Goal: Check status: Check status

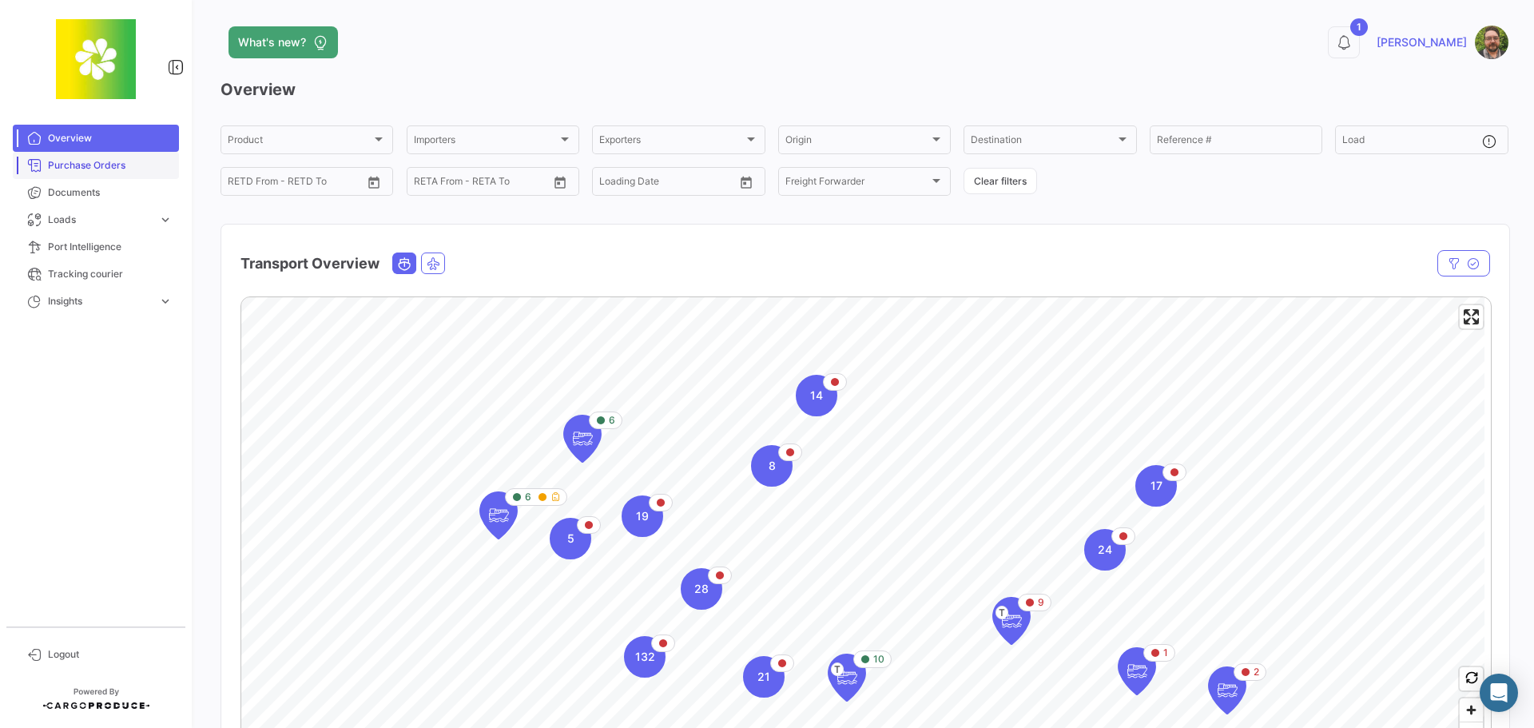
click at [116, 162] on span "Purchase Orders" at bounding box center [110, 165] width 125 height 14
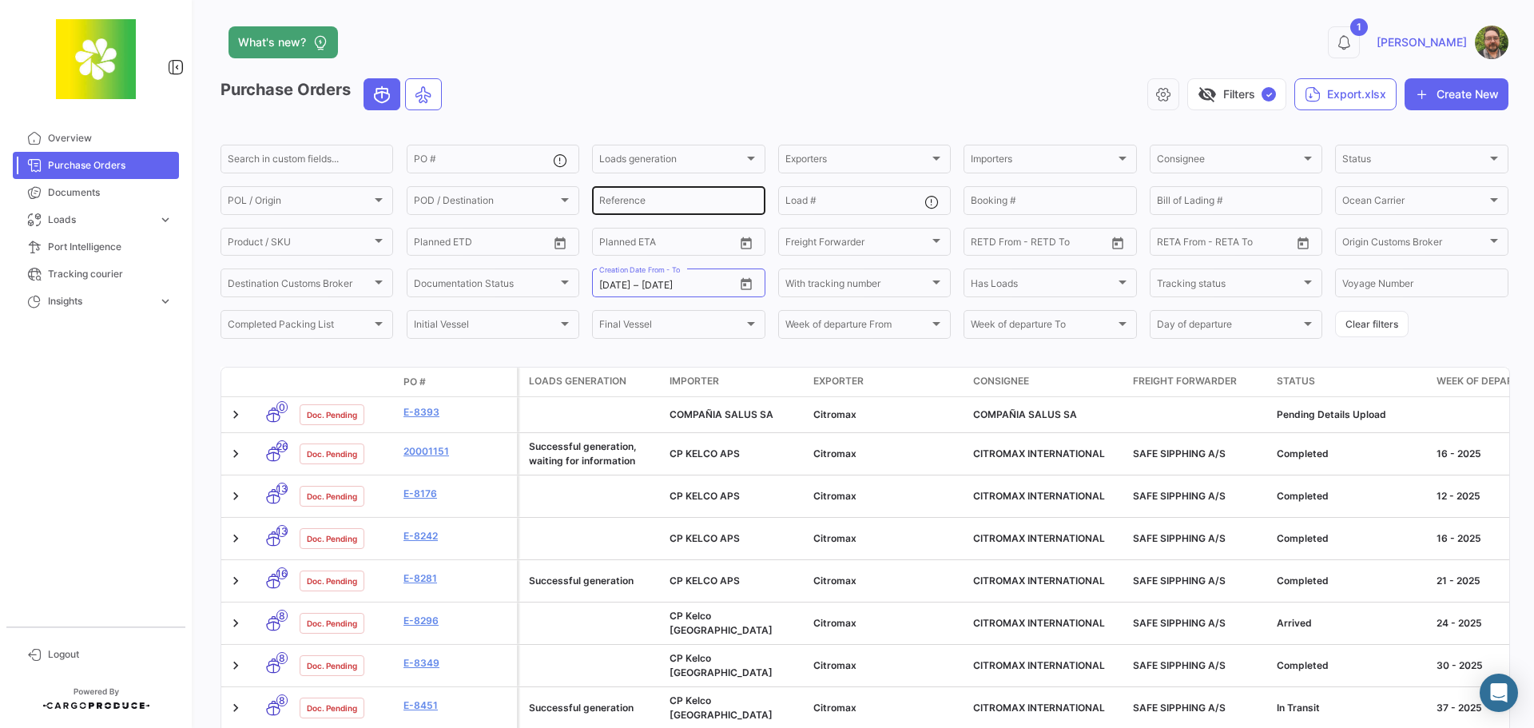
click at [672, 198] on input "Reference" at bounding box center [678, 202] width 158 height 11
paste input "4100405841"
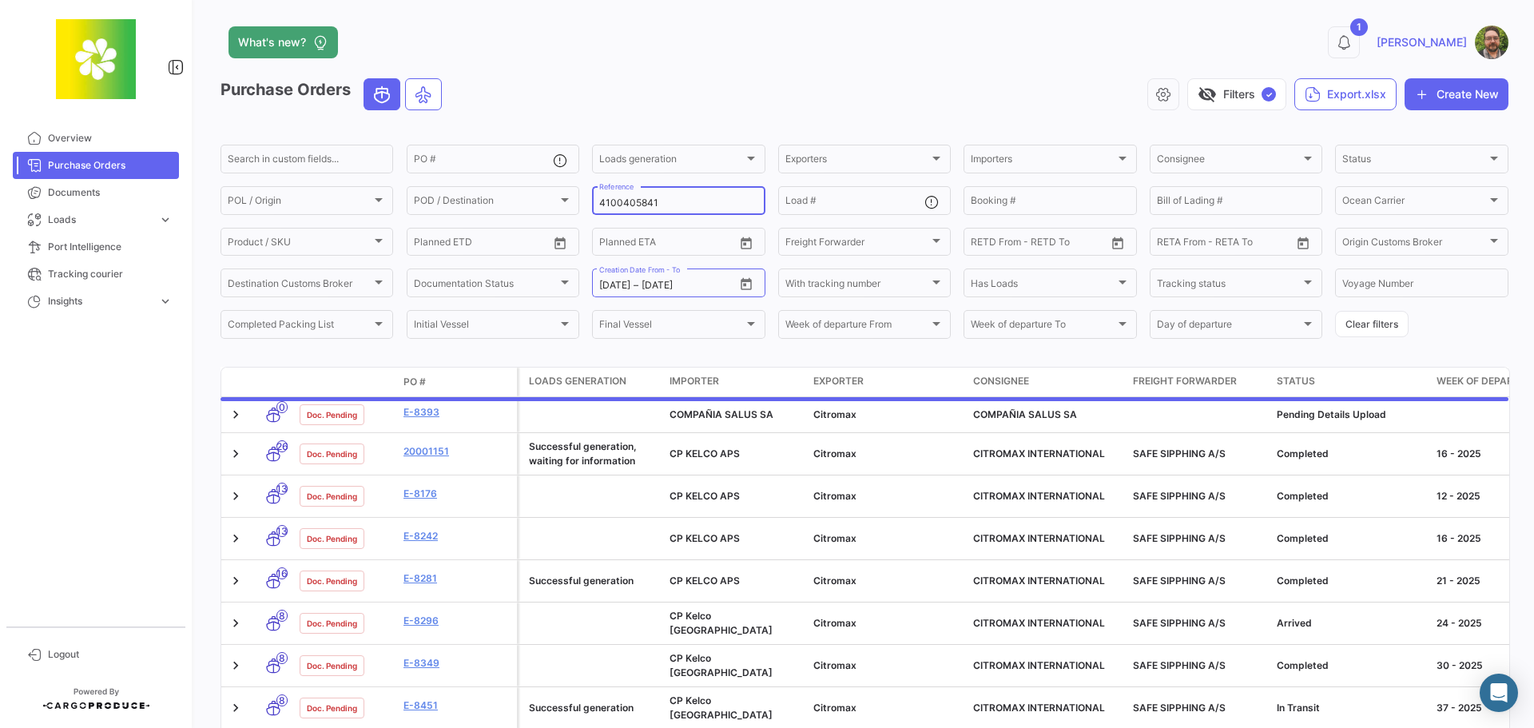
type input "4100405841"
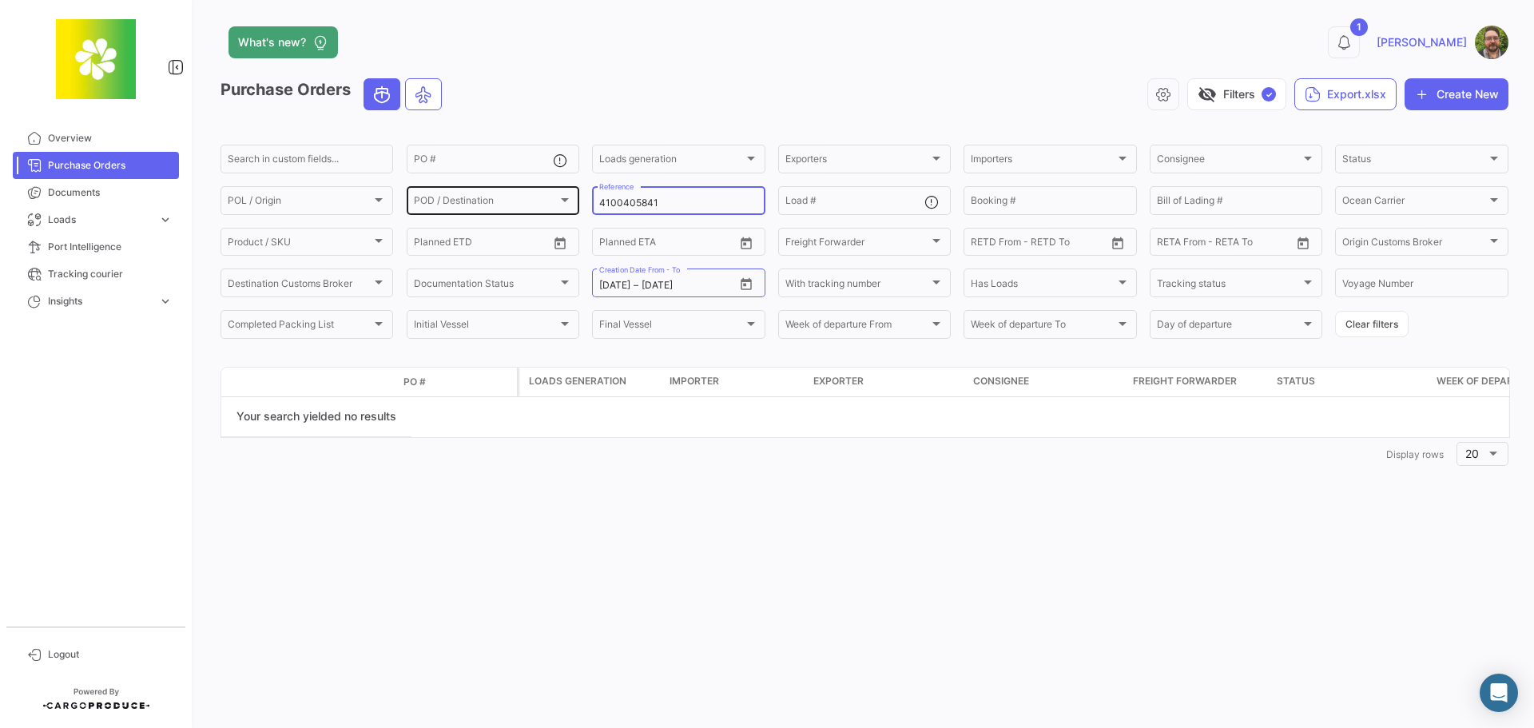
drag, startPoint x: 668, startPoint y: 197, endPoint x: 529, endPoint y: 197, distance: 139.0
click at [0, 0] on div "Search in custom fields... PO # Loads generation Loads generation Exporters Exp…" at bounding box center [0, 0] width 0 height 0
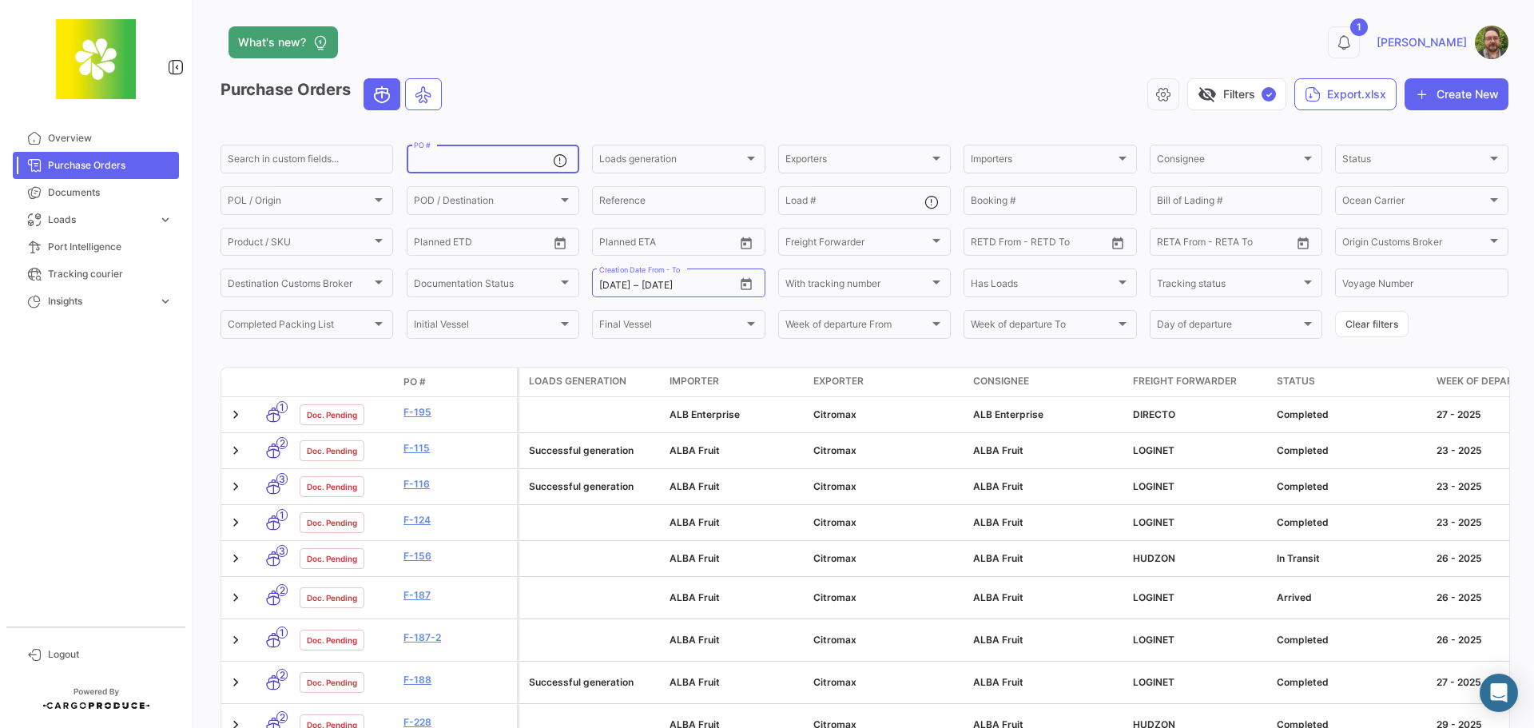
click at [478, 161] on input "PO #" at bounding box center [483, 161] width 139 height 11
paste input "4100405841"
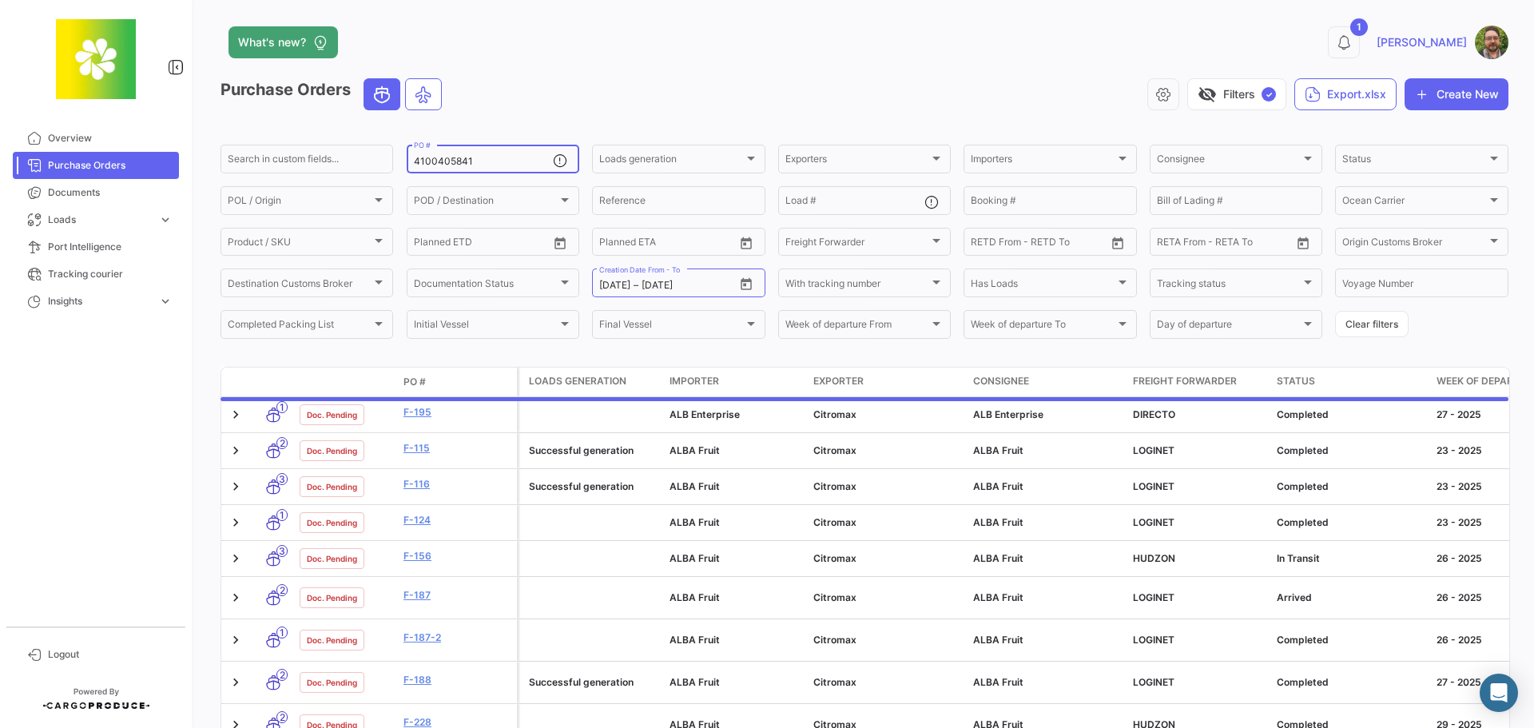
type input "4100405841"
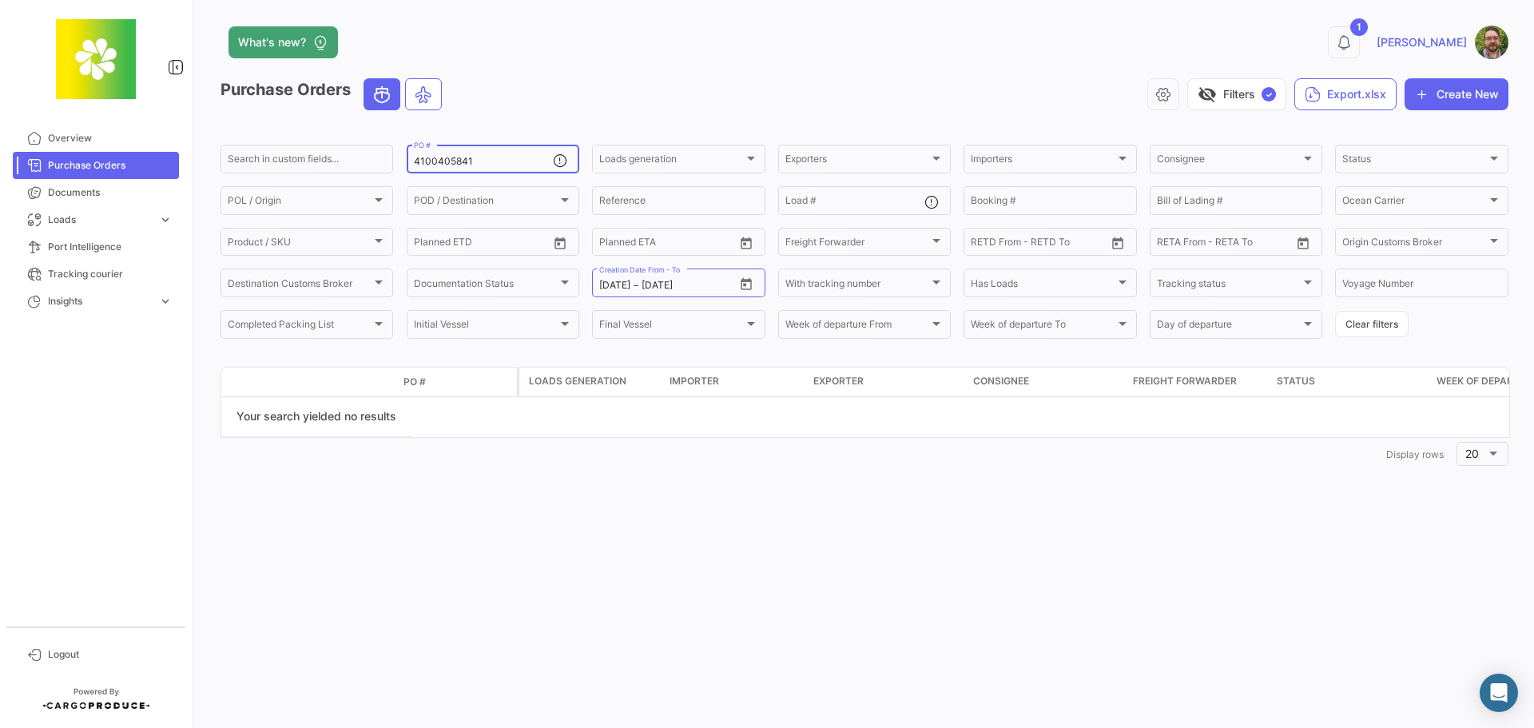
drag, startPoint x: 507, startPoint y: 149, endPoint x: 500, endPoint y: 157, distance: 10.2
click at [505, 149] on div "4100405841 PO #" at bounding box center [483, 157] width 139 height 31
drag, startPoint x: 495, startPoint y: 161, endPoint x: 384, endPoint y: 164, distance: 110.3
click at [0, 0] on div "Search in custom fields... 4100405841 PO # Loads generation Loads generation Ex…" at bounding box center [0, 0] width 0 height 0
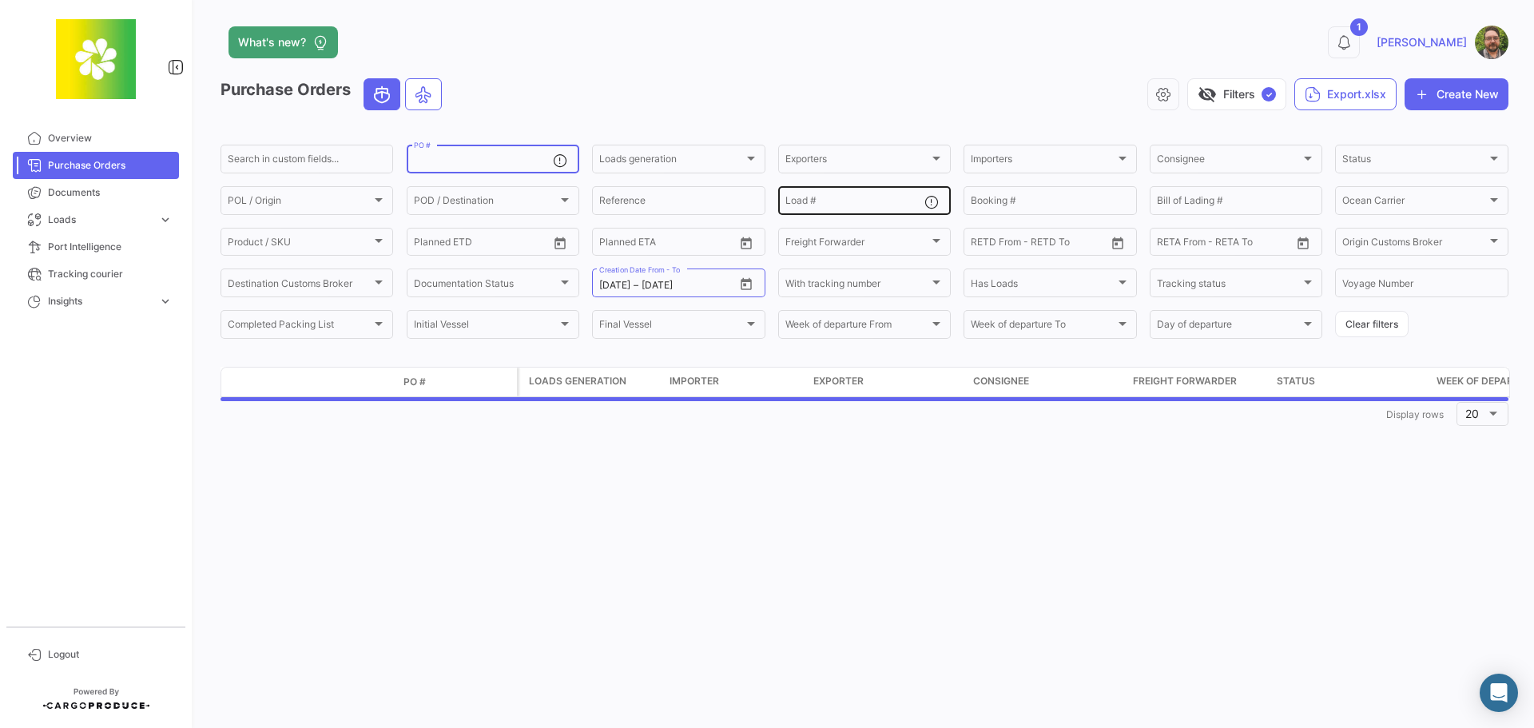
click at [865, 205] on input "Load #" at bounding box center [854, 202] width 139 height 11
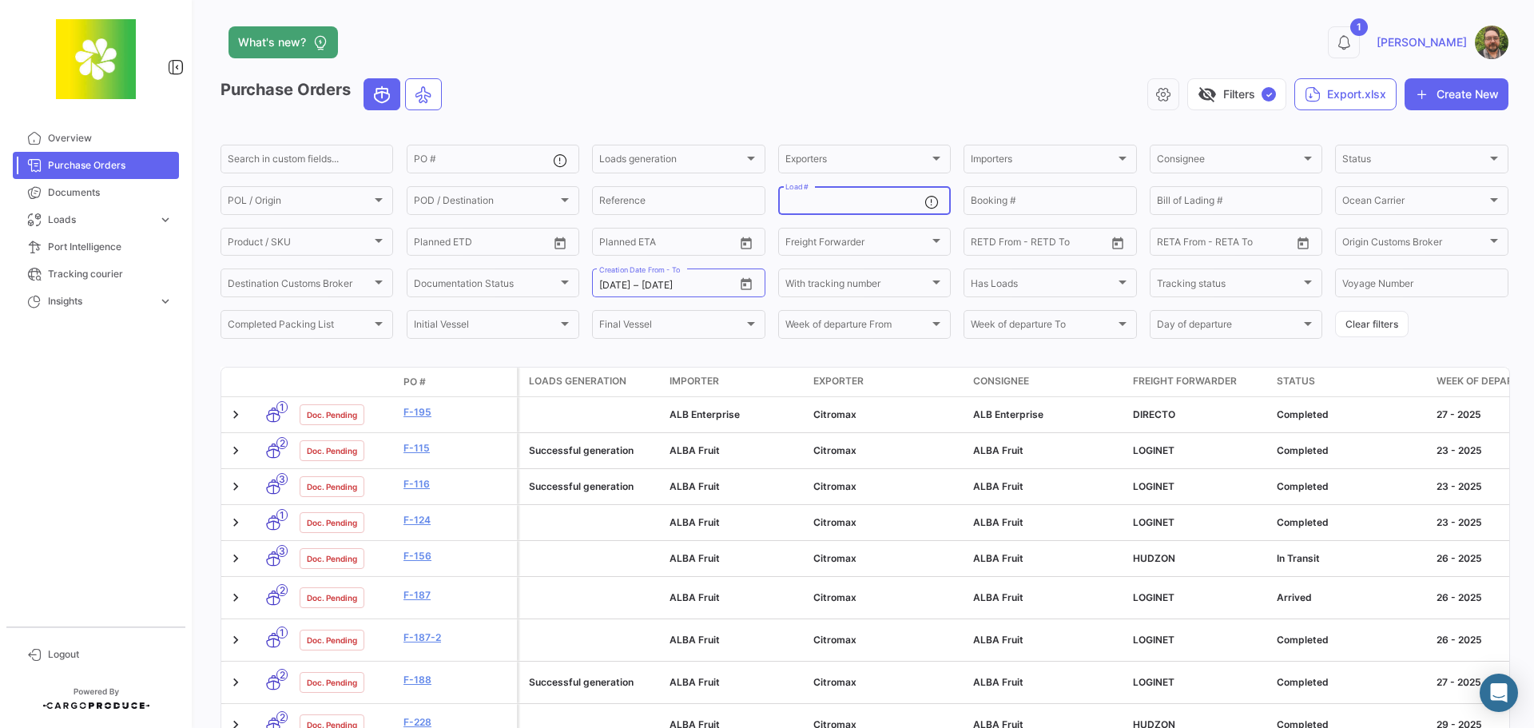
paste input "4100405841"
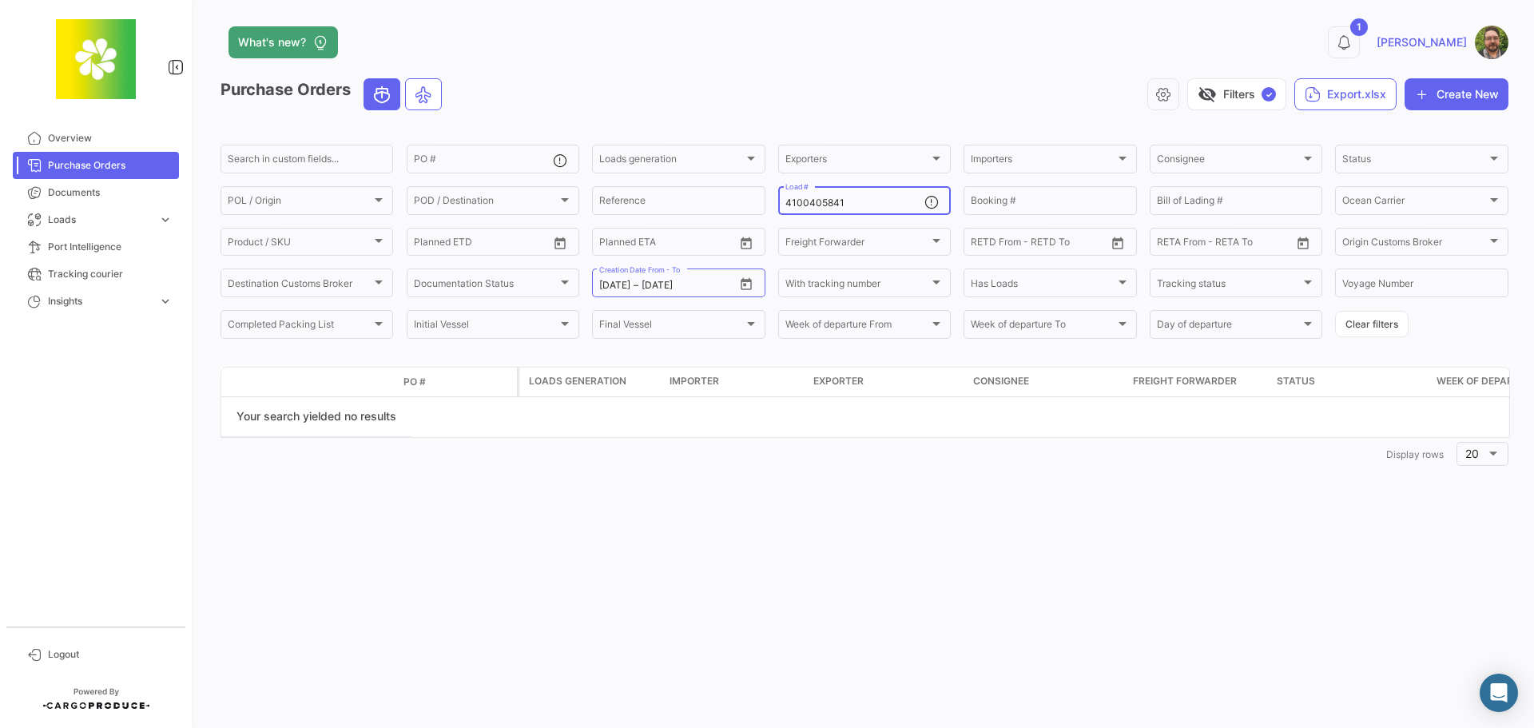
drag, startPoint x: 857, startPoint y: 200, endPoint x: 789, endPoint y: 201, distance: 67.1
click at [789, 198] on input "4100405841" at bounding box center [854, 202] width 139 height 11
type input "4"
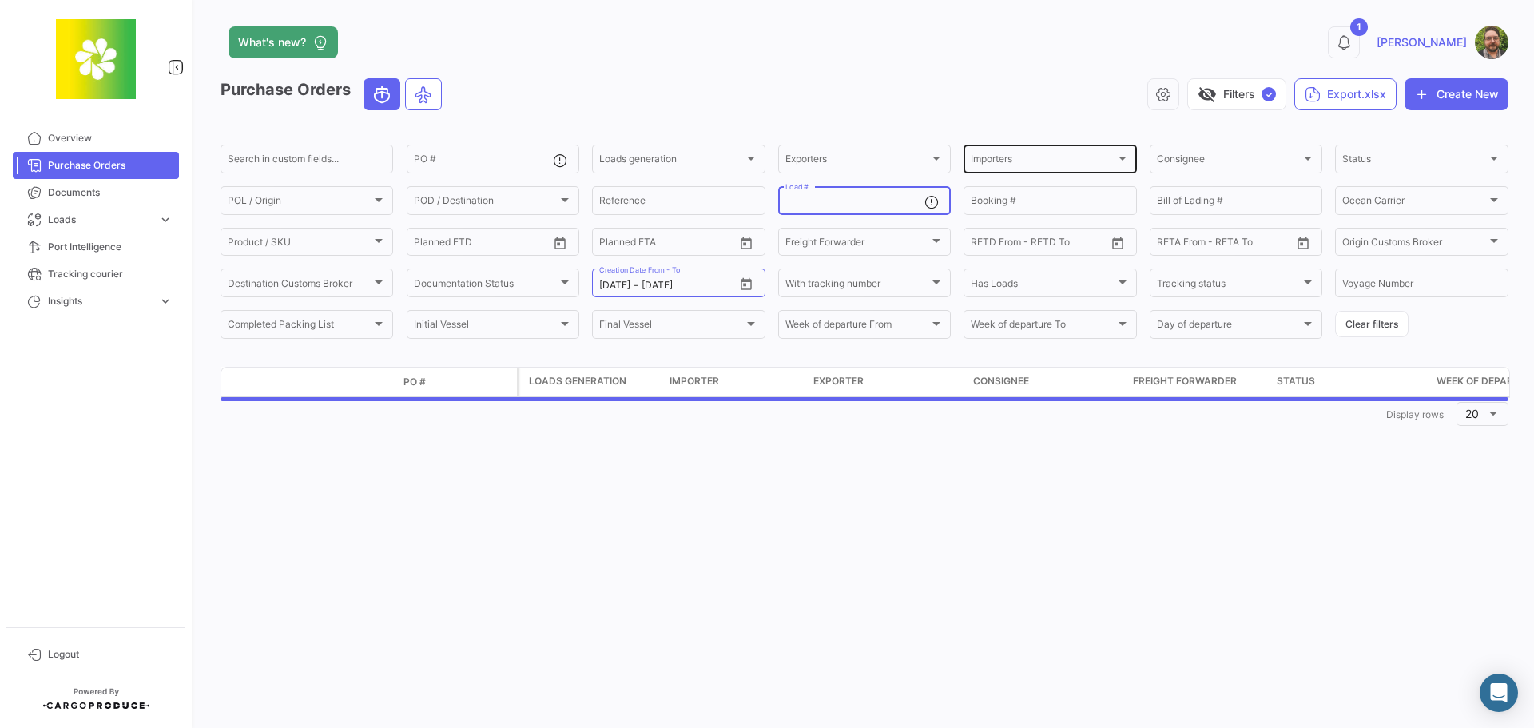
click at [1098, 157] on div "Importers" at bounding box center [1043, 161] width 144 height 11
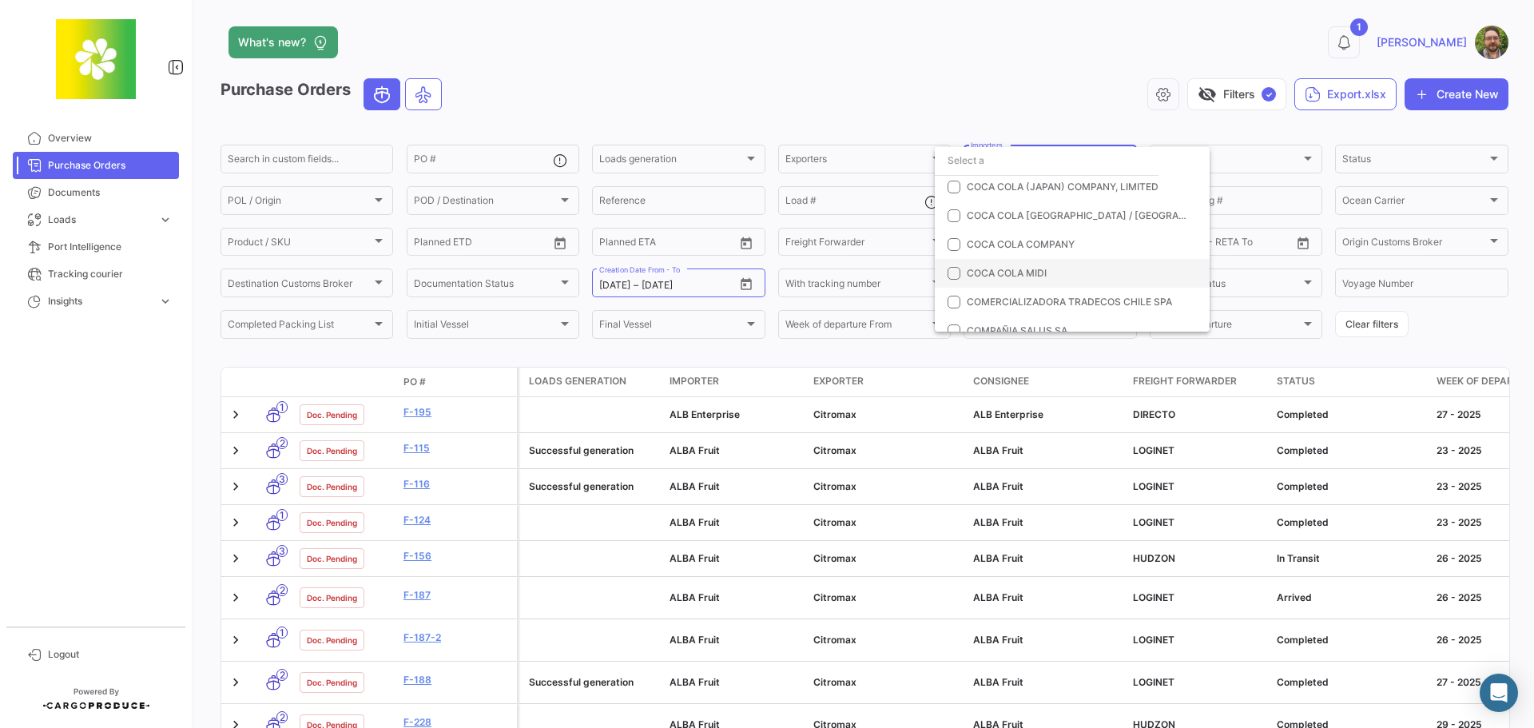
scroll to position [559, 0]
click at [950, 238] on mat-pseudo-checkbox at bounding box center [954, 237] width 13 height 13
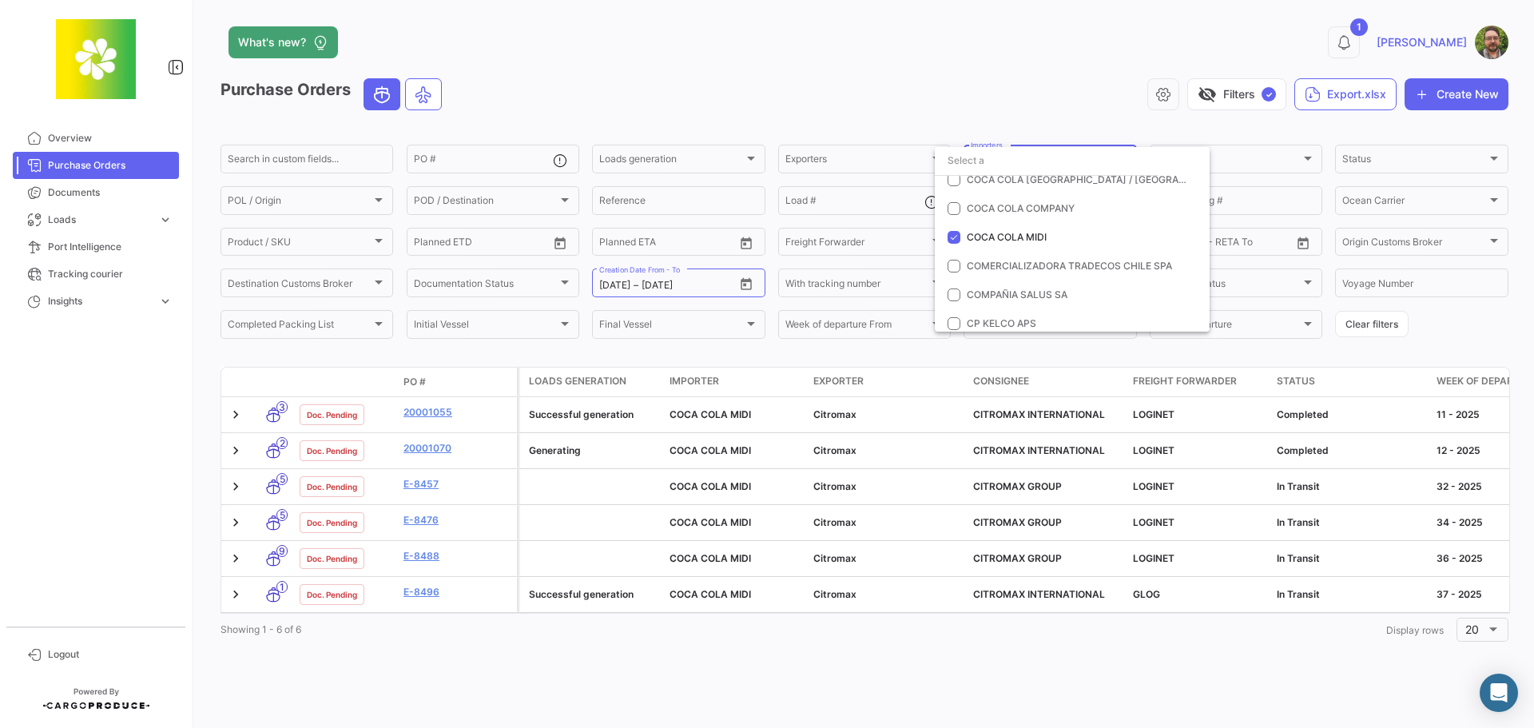
drag, startPoint x: 570, startPoint y: 615, endPoint x: 678, endPoint y: 643, distance: 110.7
click at [678, 643] on div at bounding box center [767, 364] width 1534 height 728
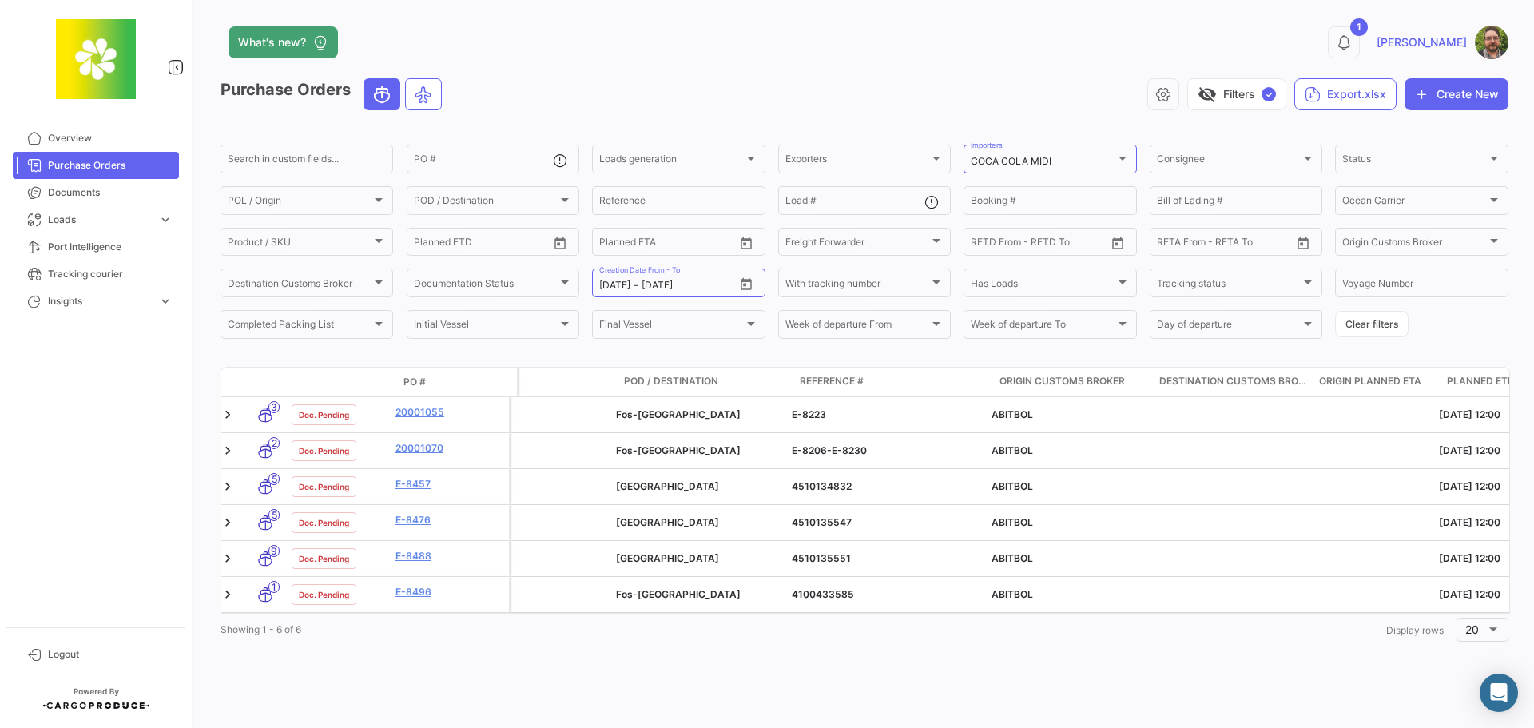
scroll to position [0, 2059]
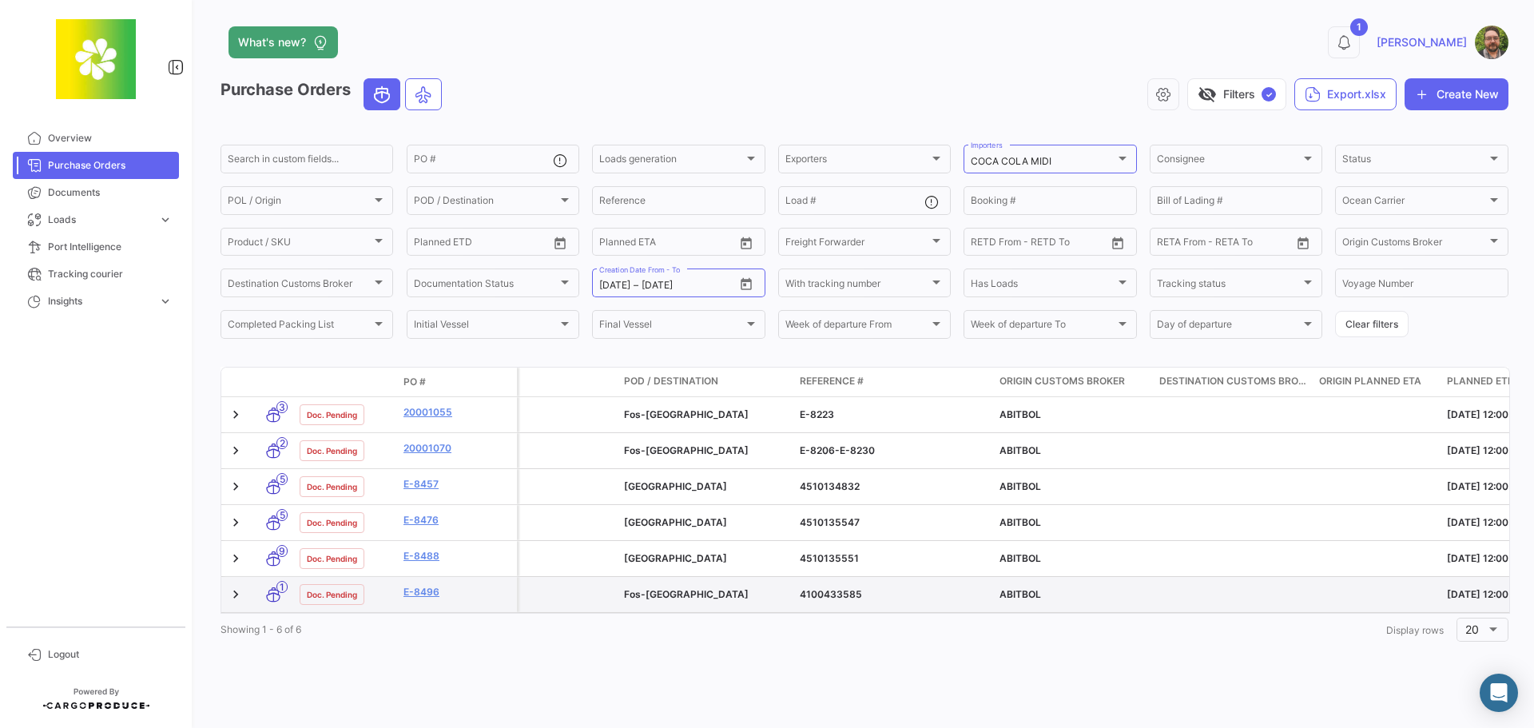
click at [876, 612] on datatable-body-row "1 Doc. Pending E-8496 Successful generation COCA COLA MIDI Citromax CITROMAX IN…" at bounding box center [279, 595] width 4235 height 36
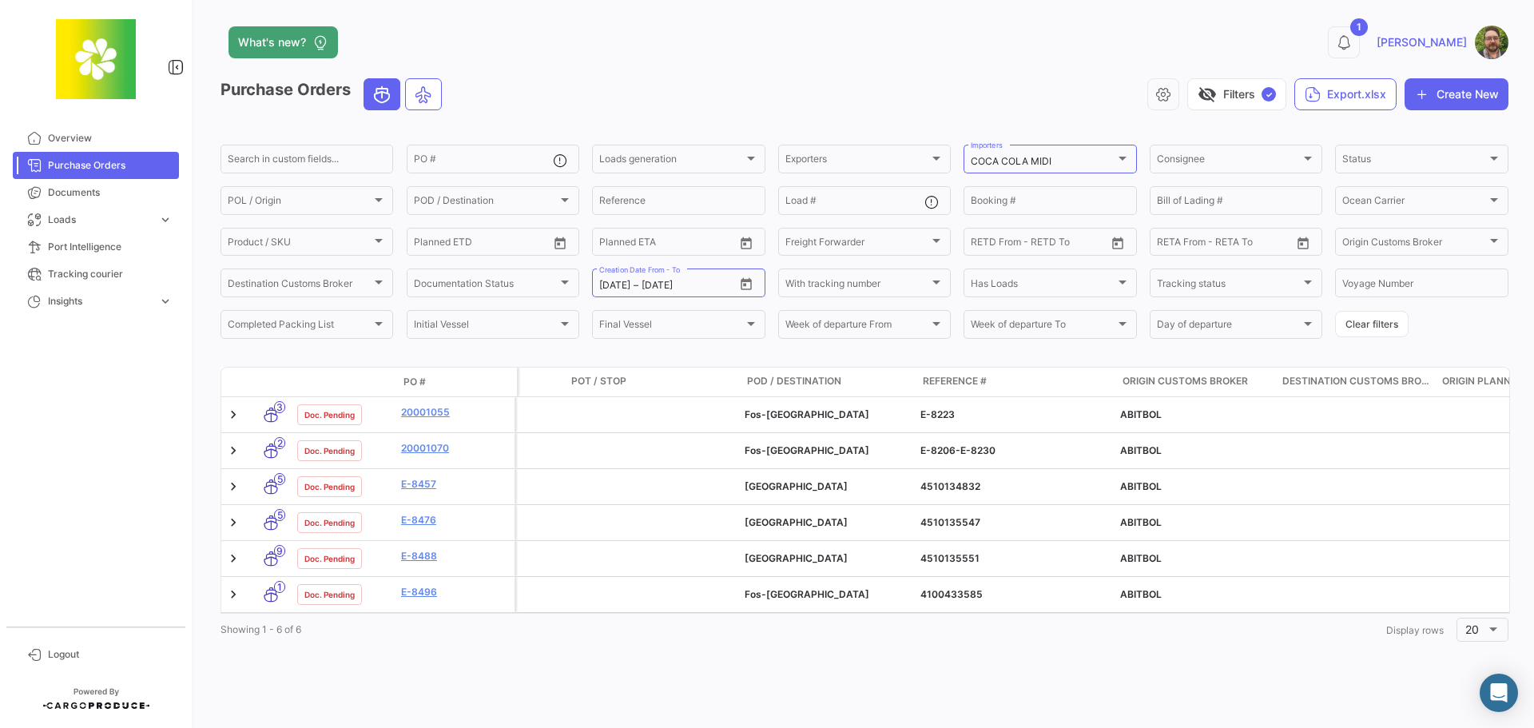
scroll to position [0, 1936]
click at [233, 449] on link at bounding box center [236, 451] width 16 height 16
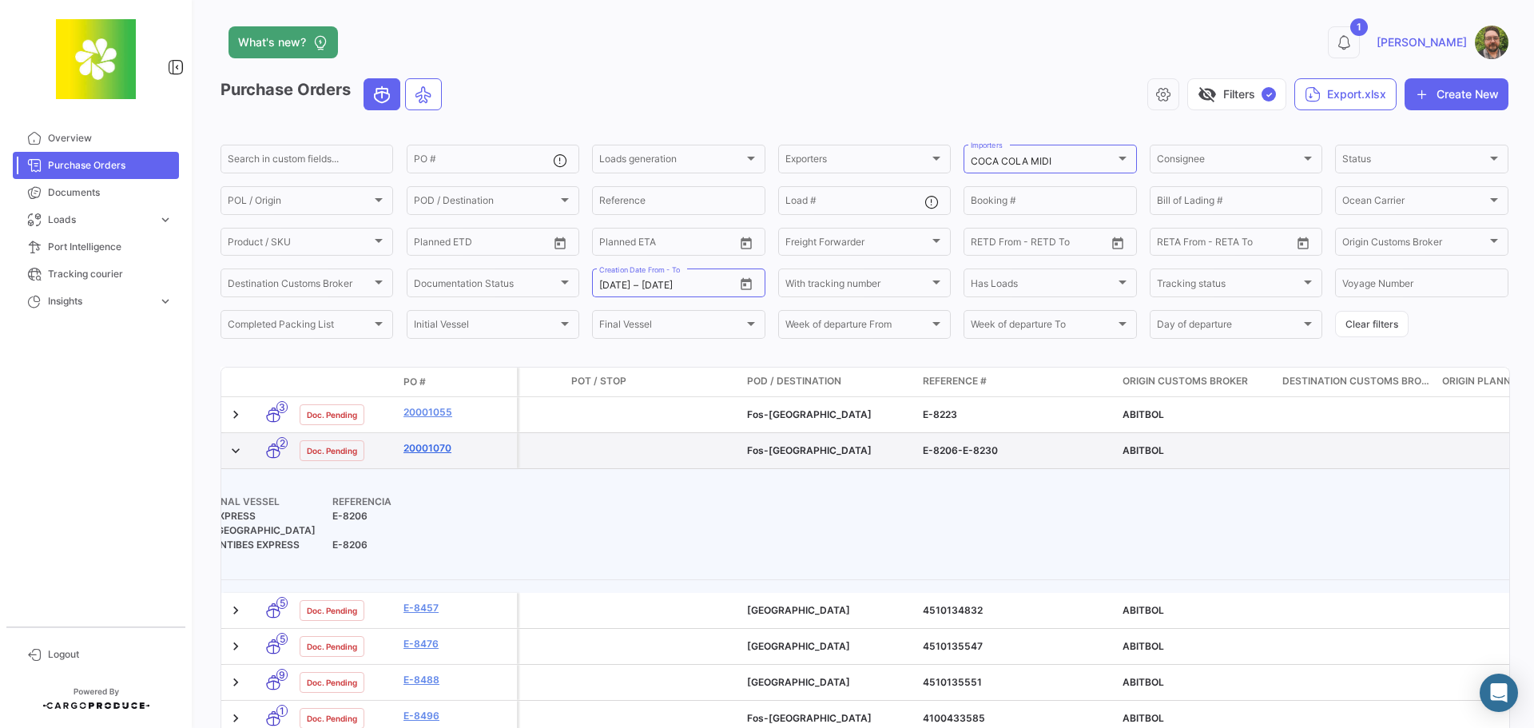
click at [422, 448] on link "20001070" at bounding box center [457, 448] width 107 height 14
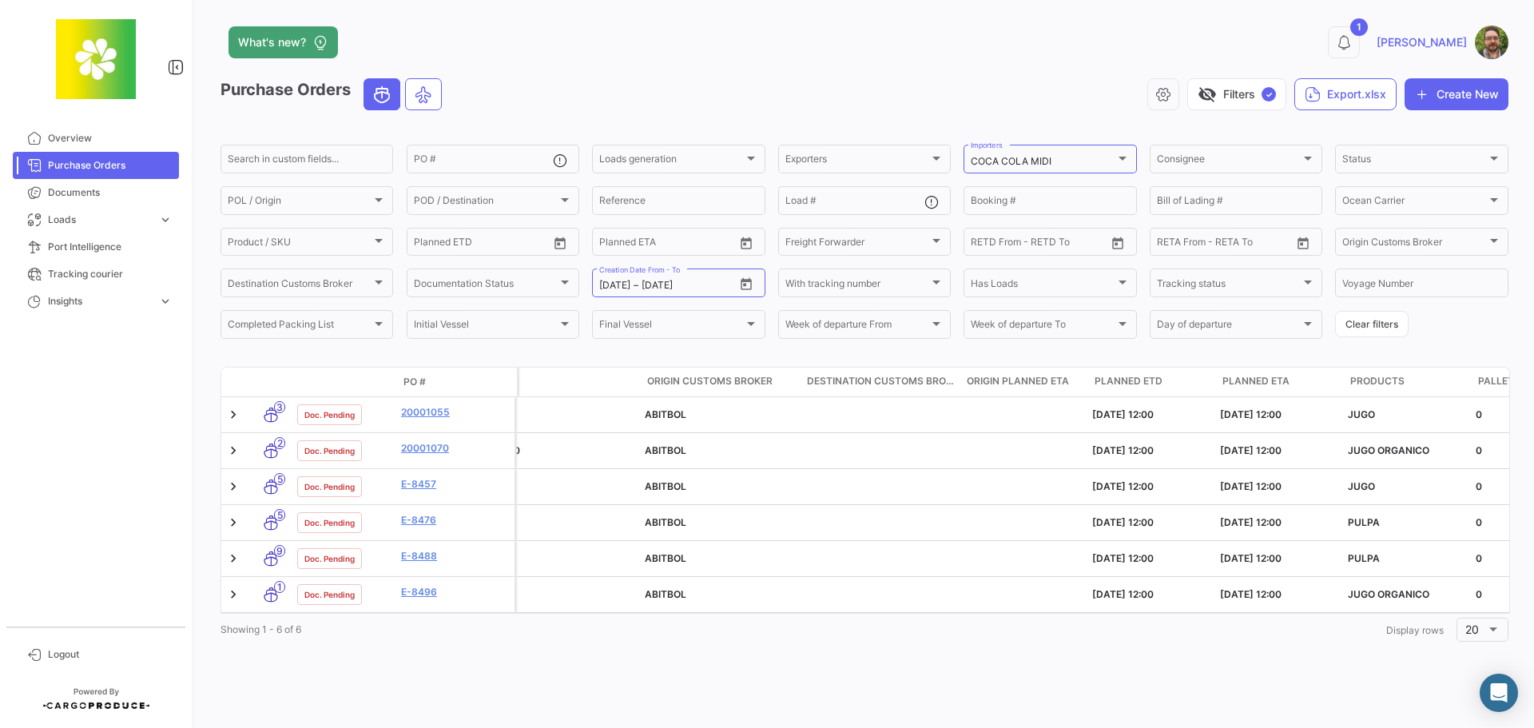
scroll to position [0, 2411]
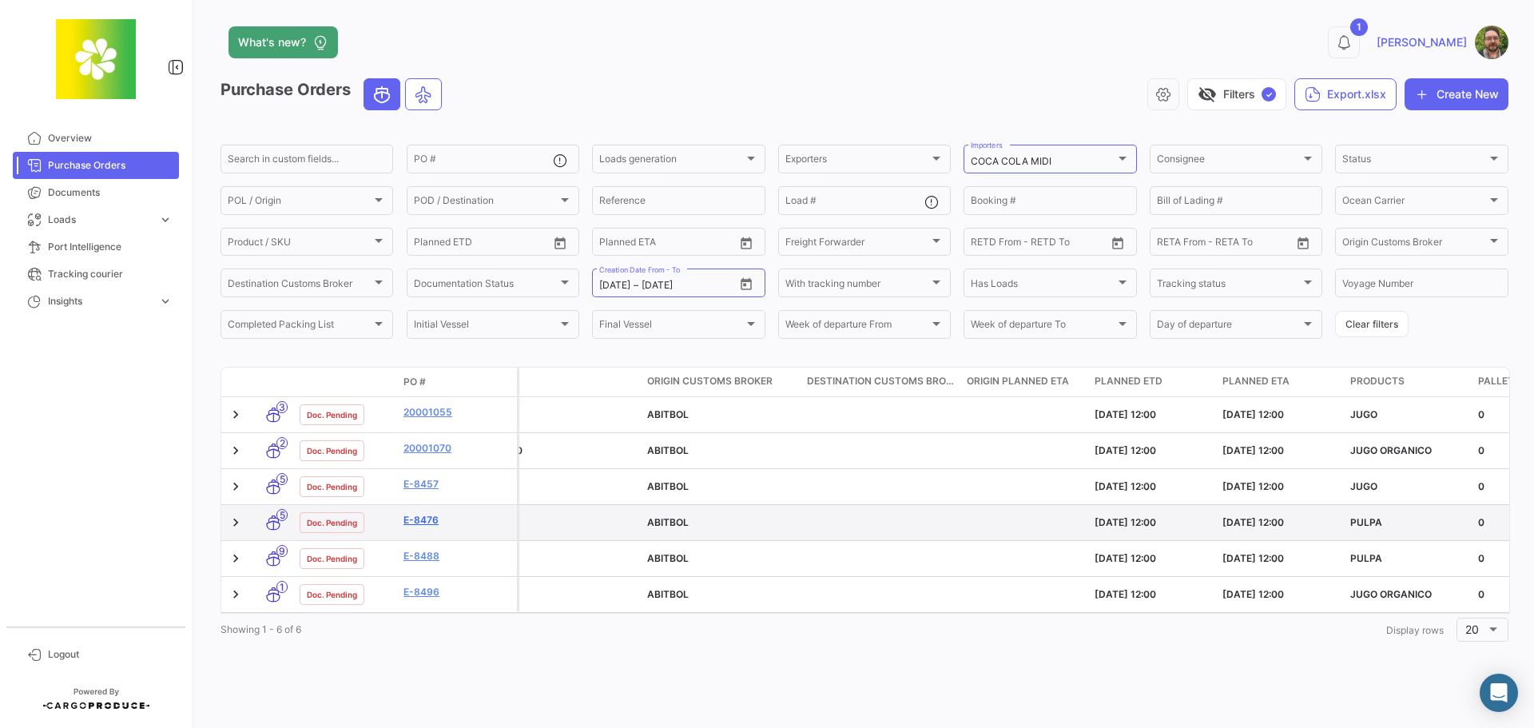
click at [421, 520] on link "E-8476" at bounding box center [457, 520] width 107 height 14
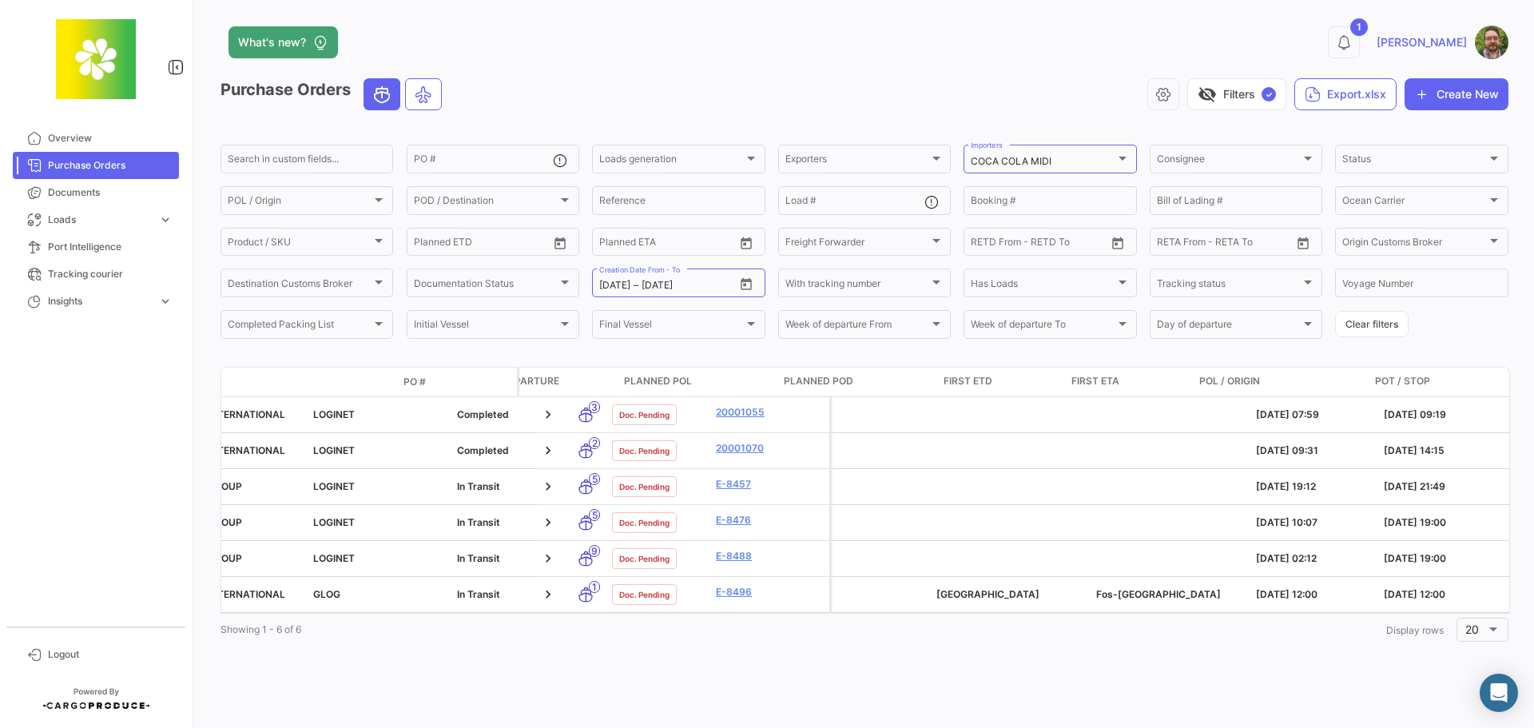
scroll to position [0, 1140]
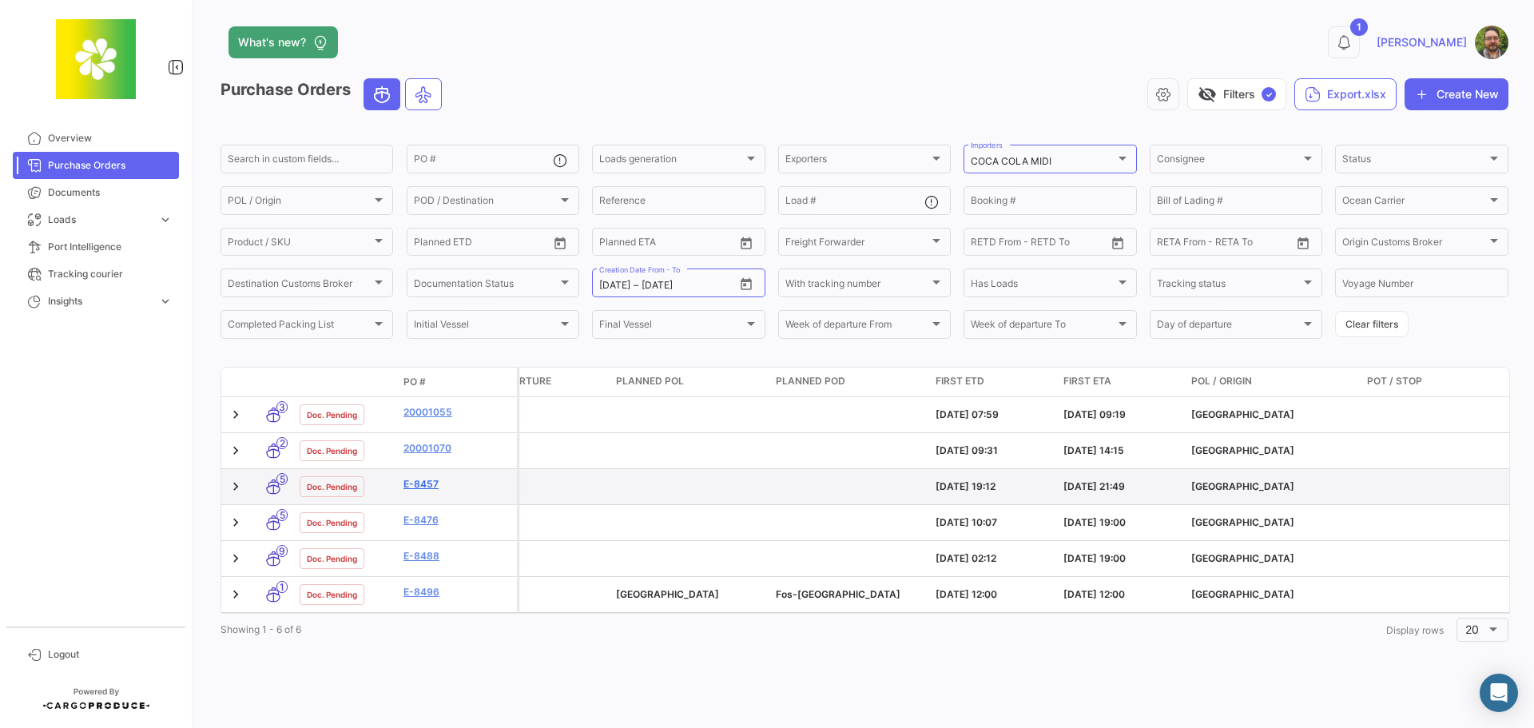
click at [427, 483] on link "E-8457" at bounding box center [457, 484] width 107 height 14
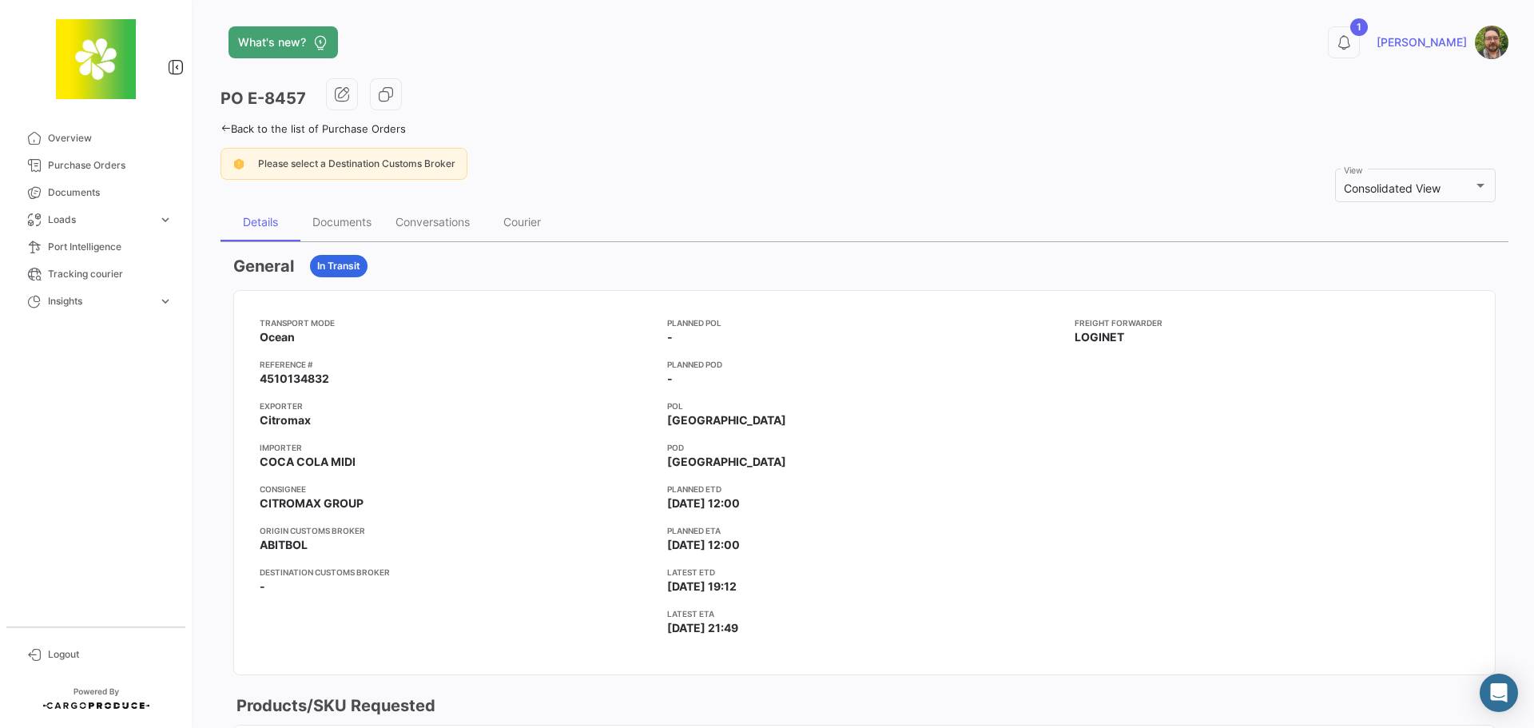
click at [222, 128] on icon at bounding box center [226, 128] width 10 height 10
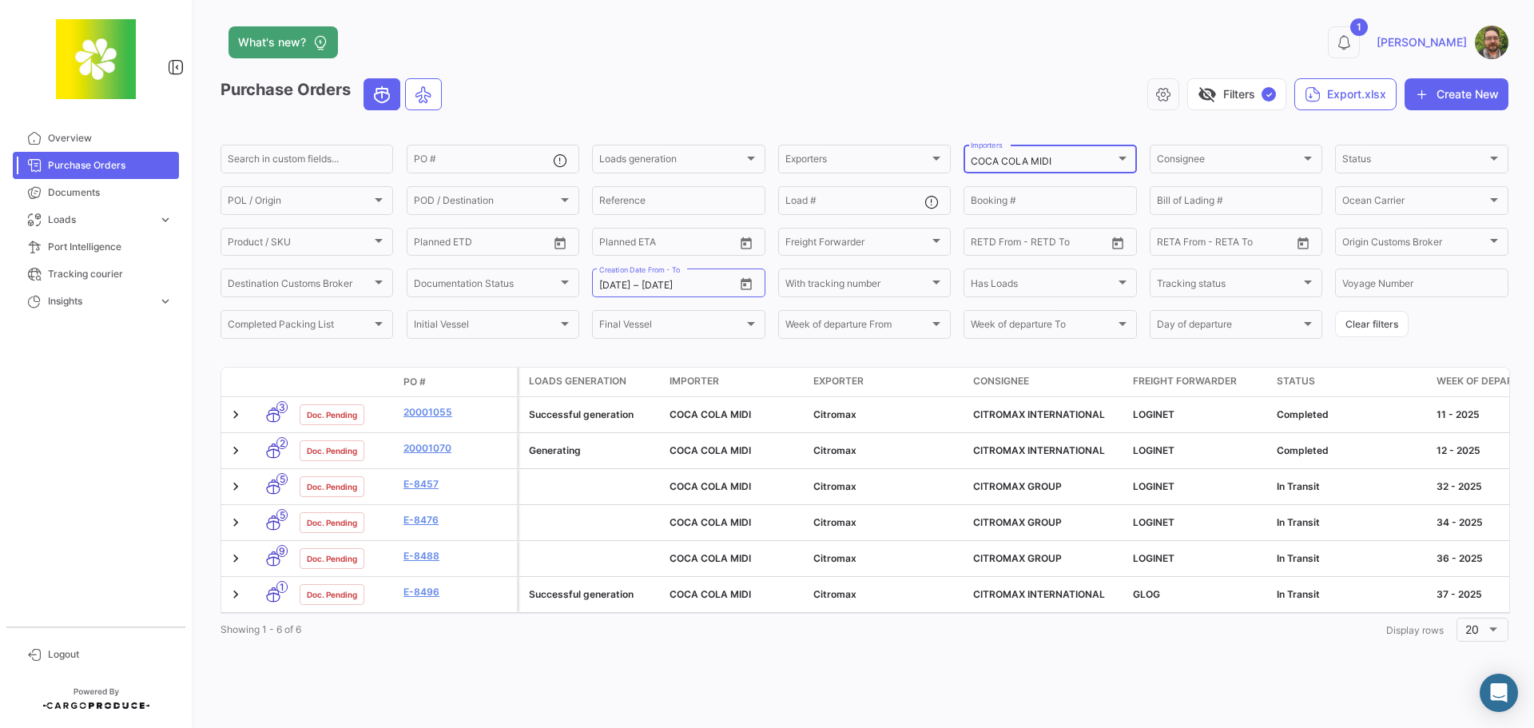
click at [1125, 153] on div at bounding box center [1122, 158] width 14 height 13
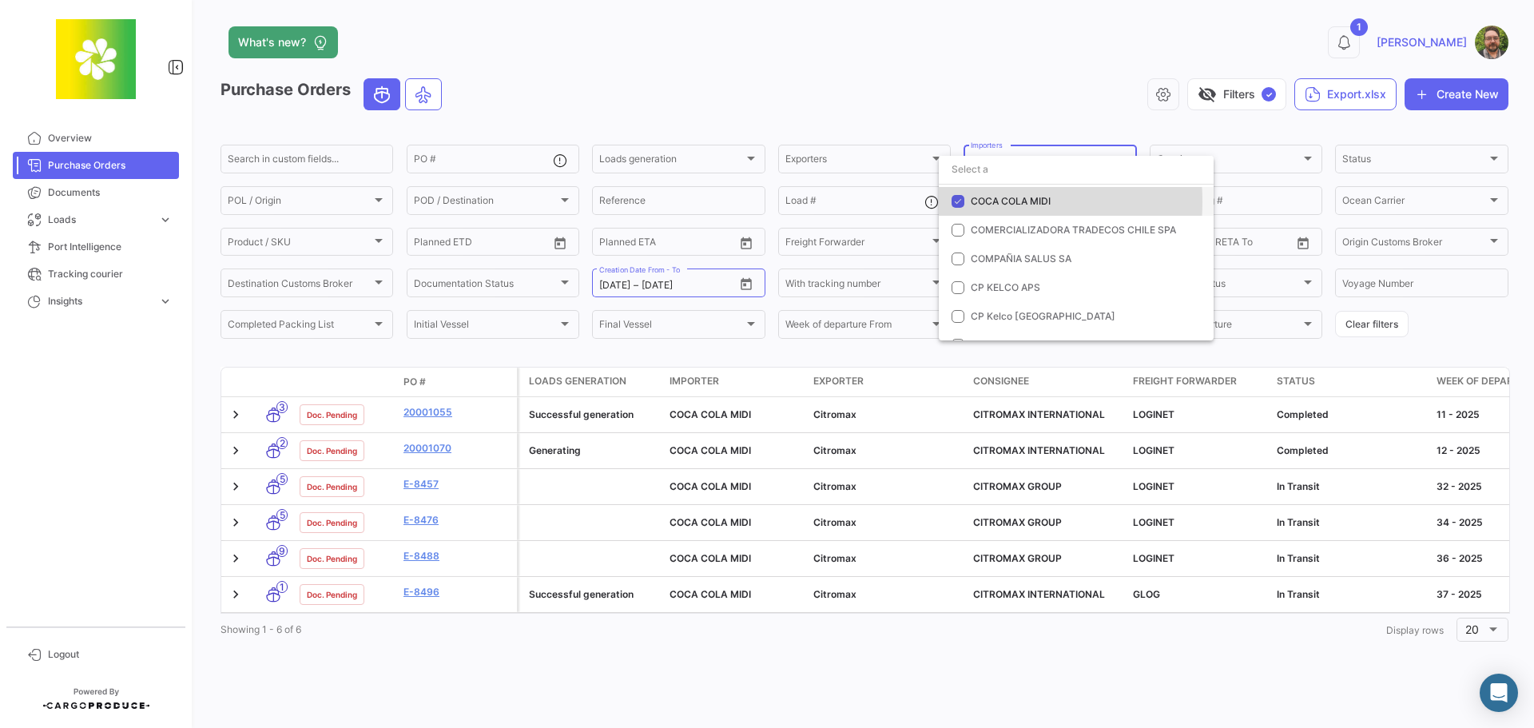
click at [956, 201] on mat-pseudo-checkbox at bounding box center [958, 201] width 13 height 13
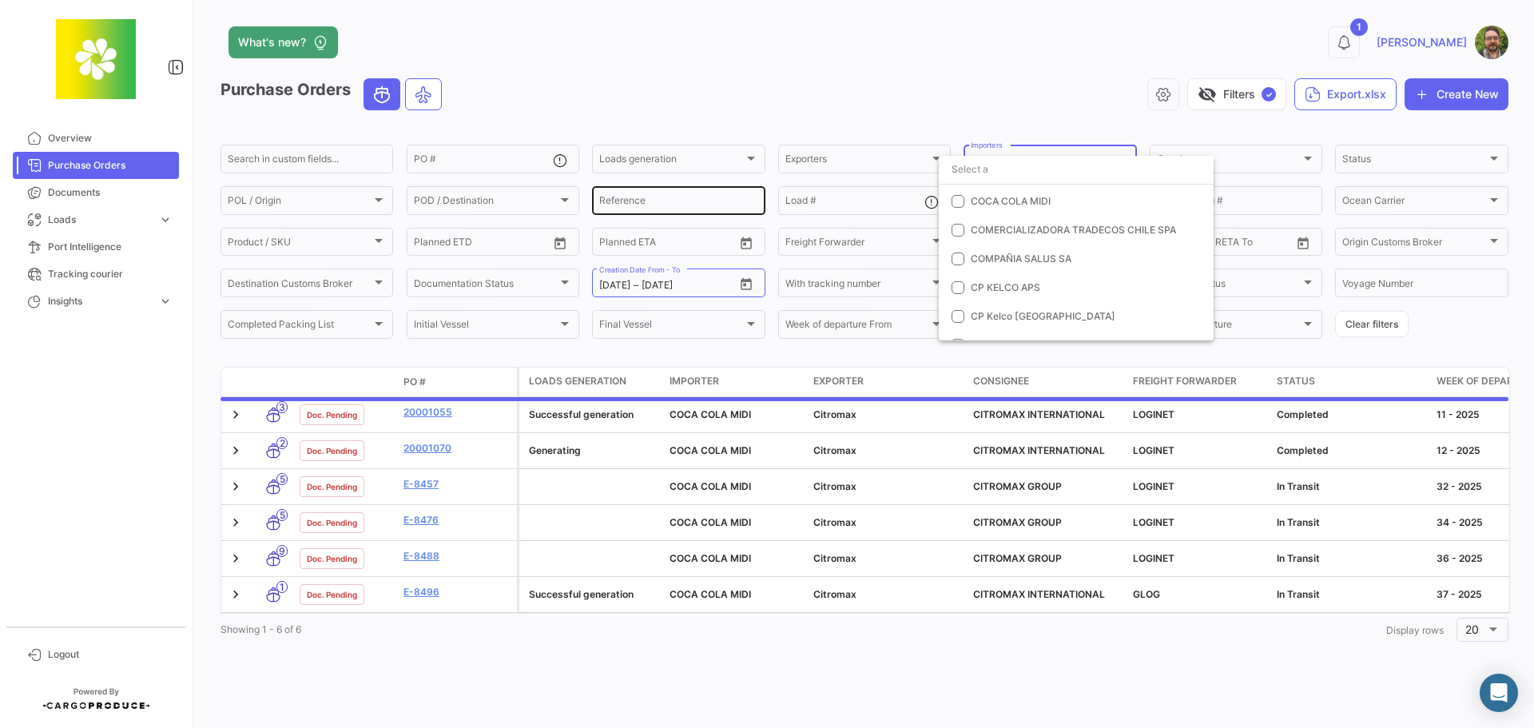
click at [710, 197] on div at bounding box center [767, 364] width 1534 height 728
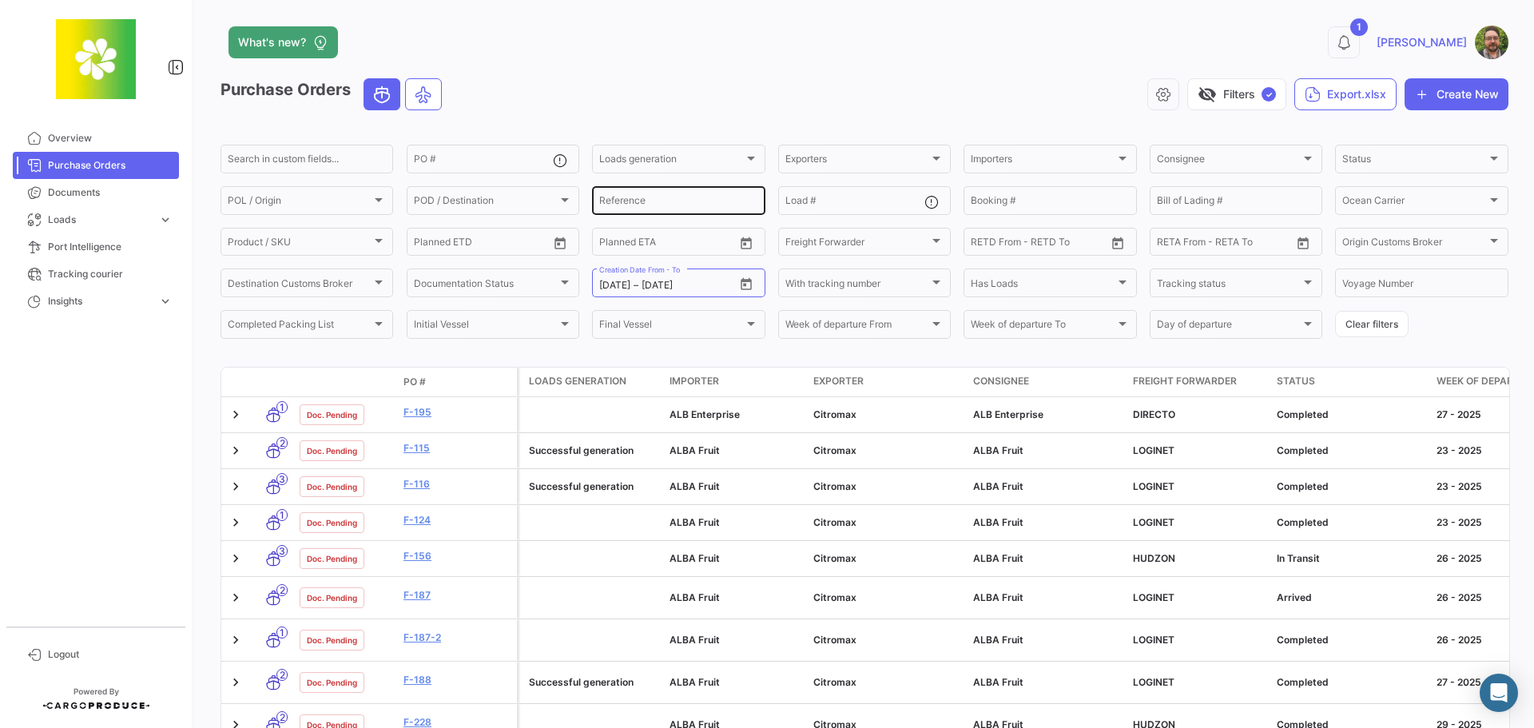
click at [672, 199] on input "Reference" at bounding box center [678, 202] width 158 height 11
paste input "20001054"
type input "20001054"
